Goal: Task Accomplishment & Management: Manage account settings

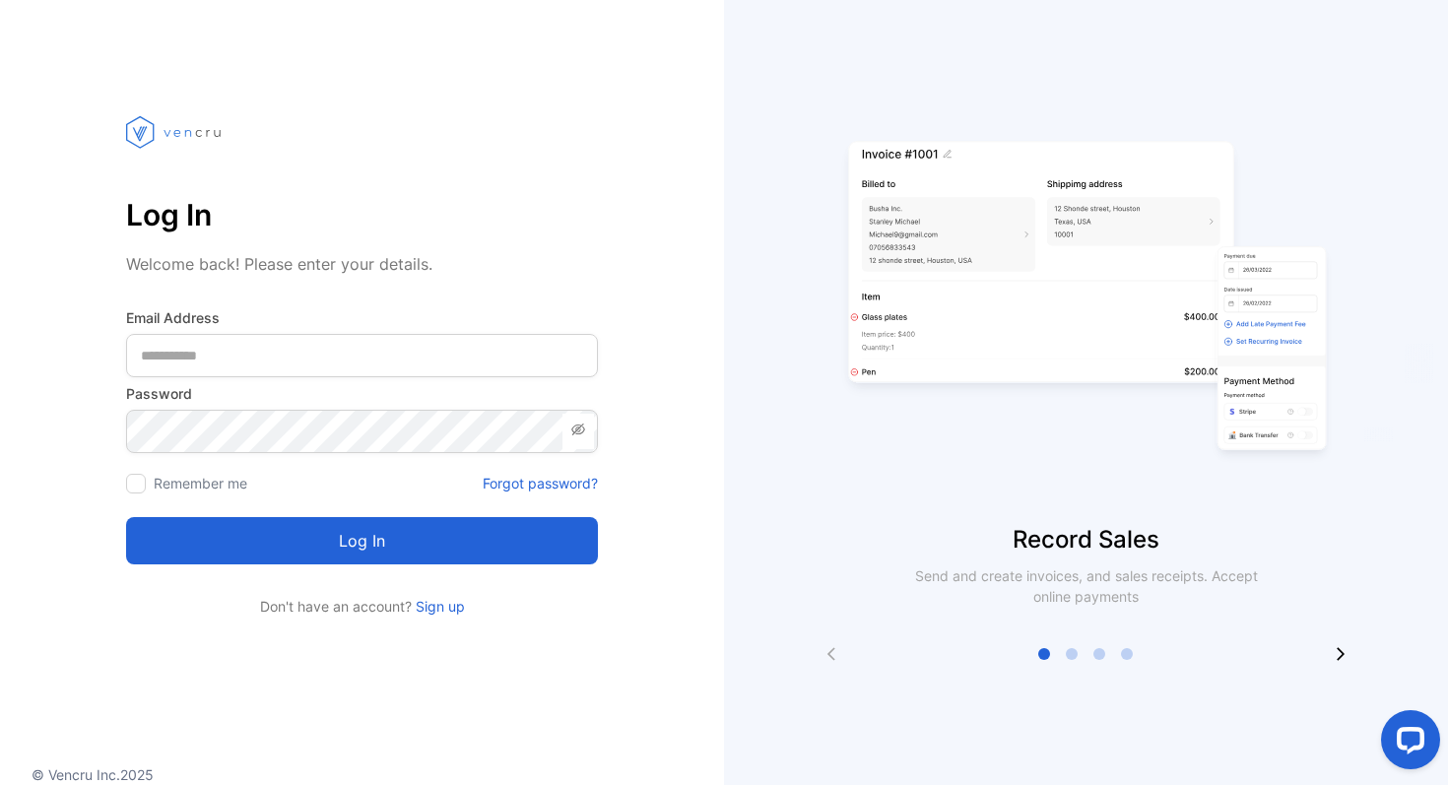
click at [719, 164] on div "Log In Welcome back! Please enter your details. Email Address Password Remember…" at bounding box center [362, 348] width 724 height 538
click at [455, 389] on label "Password" at bounding box center [362, 393] width 472 height 21
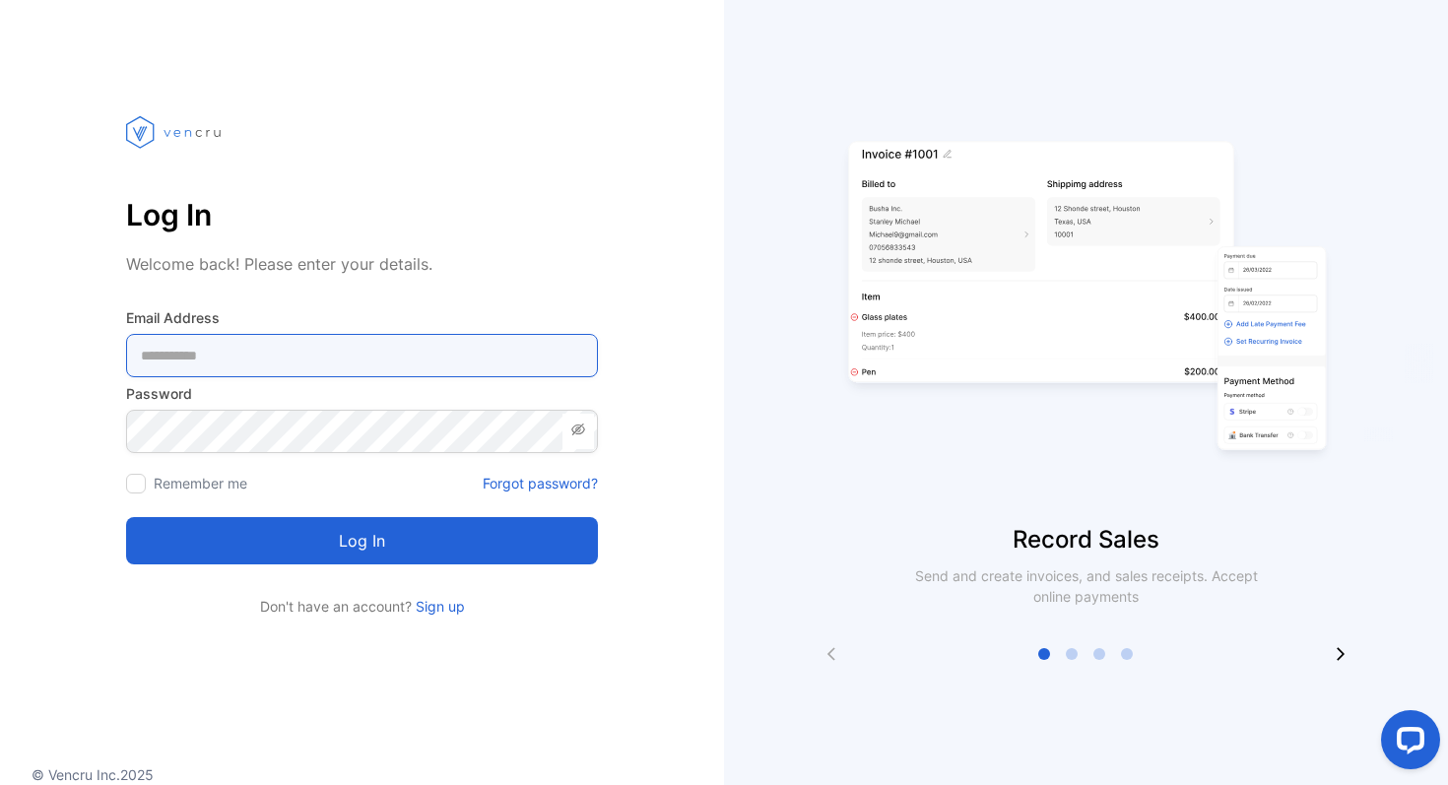
click at [482, 361] on Address-inputemail "email" at bounding box center [362, 355] width 472 height 43
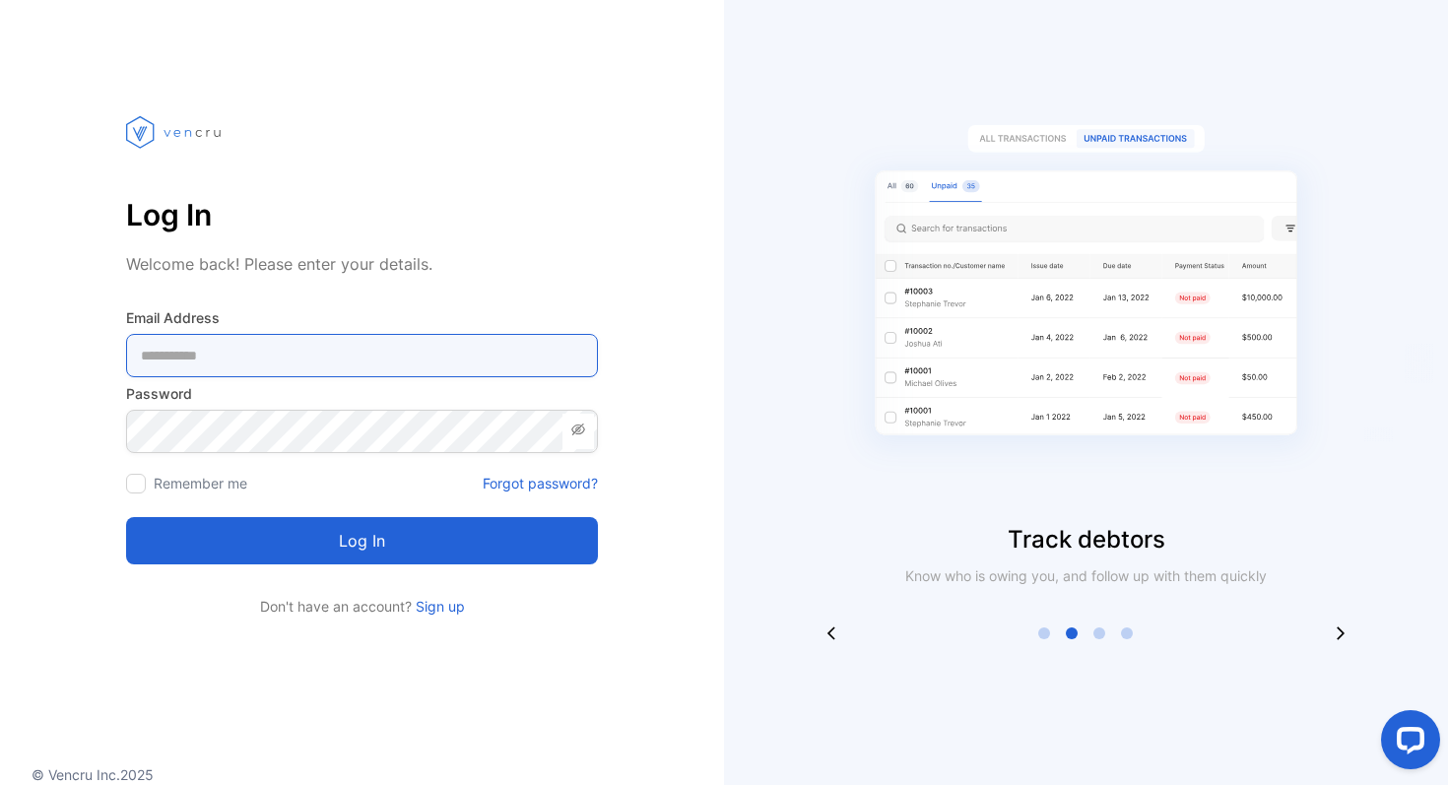
type Address-inputemail "**********"
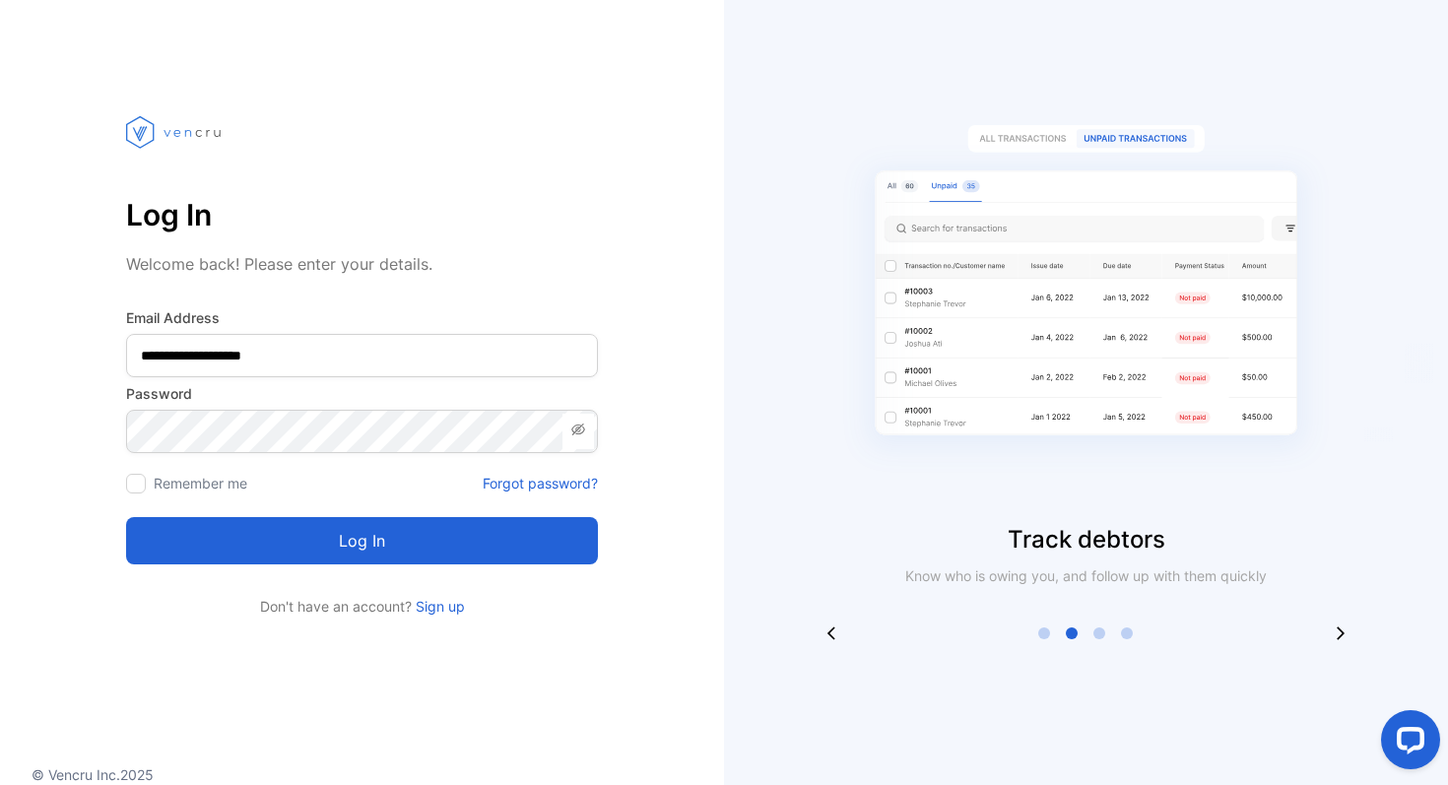
click at [361, 541] on button "Log in" at bounding box center [362, 540] width 472 height 47
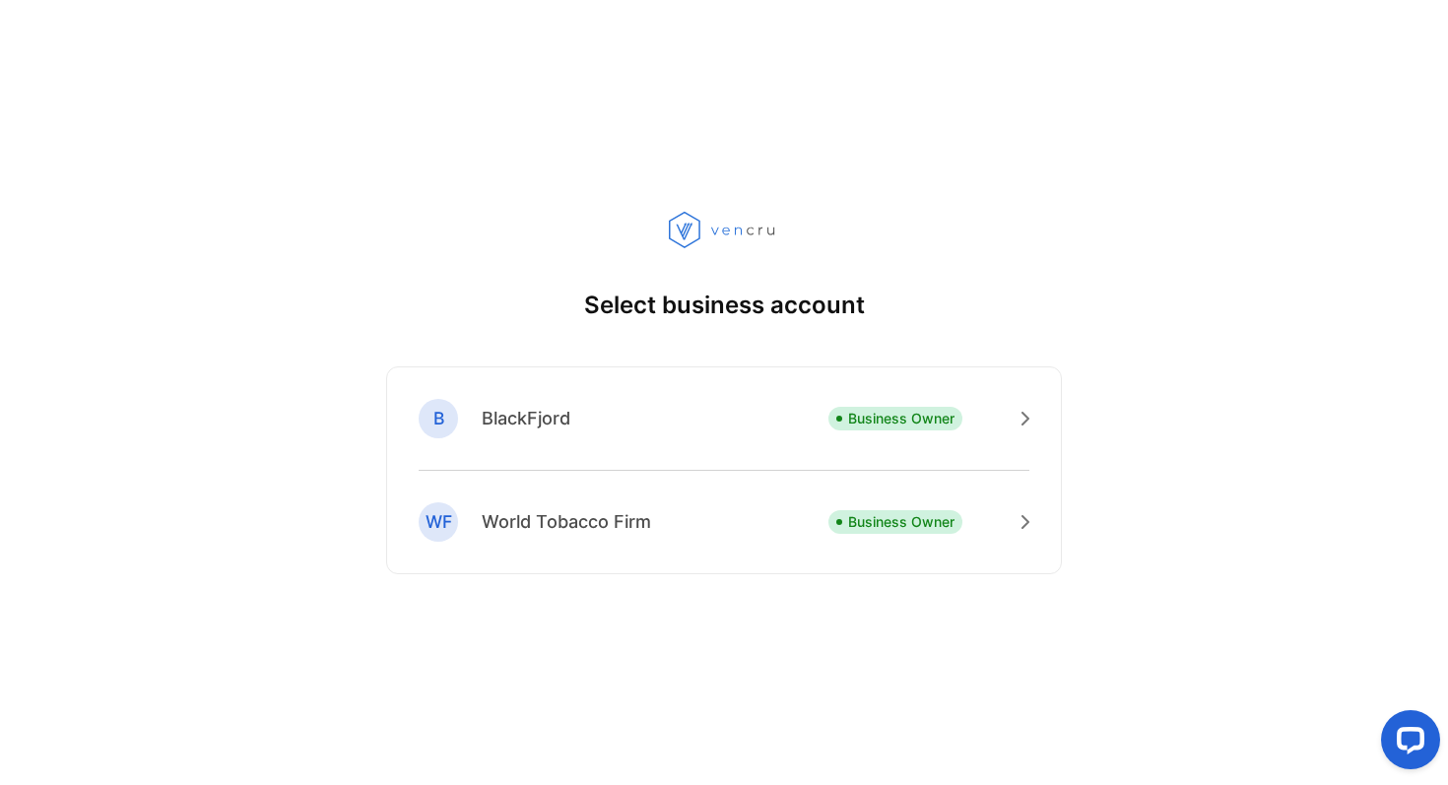
click at [764, 421] on div "B BlackFjord Business Owner" at bounding box center [724, 435] width 611 height 72
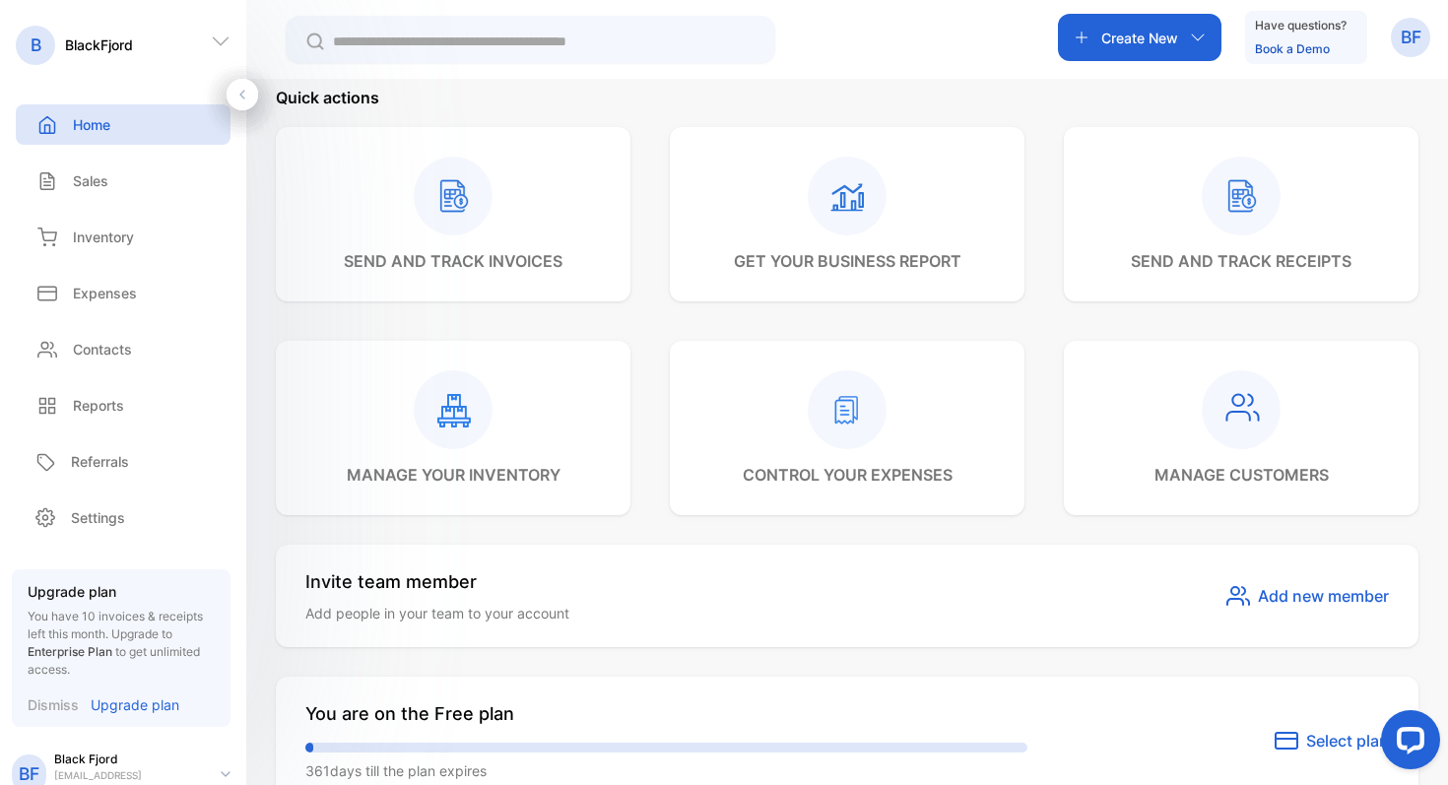
scroll to position [640, 0]
